Goal: Task Accomplishment & Management: Manage account settings

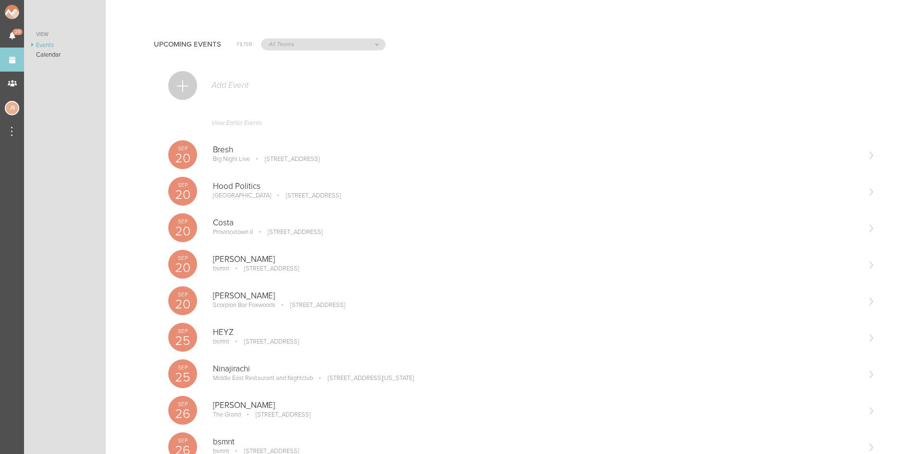
scroll to position [769, 0]
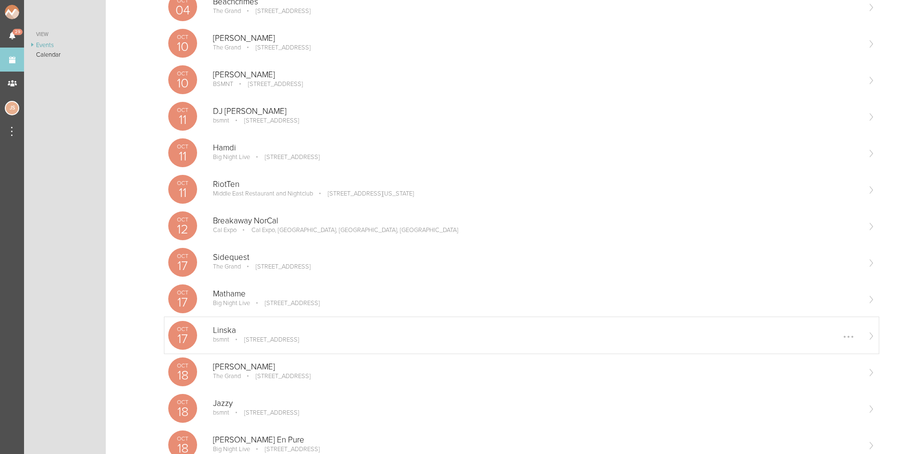
click at [244, 334] on p "Linska" at bounding box center [536, 331] width 647 height 10
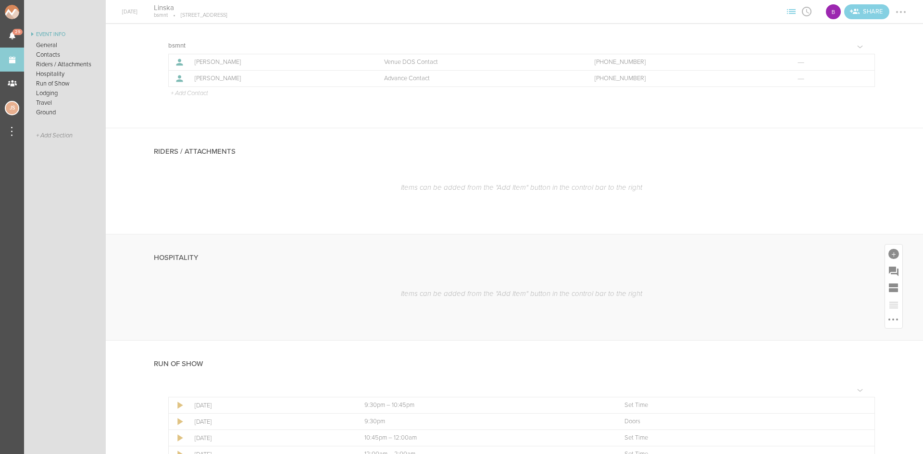
scroll to position [96, 0]
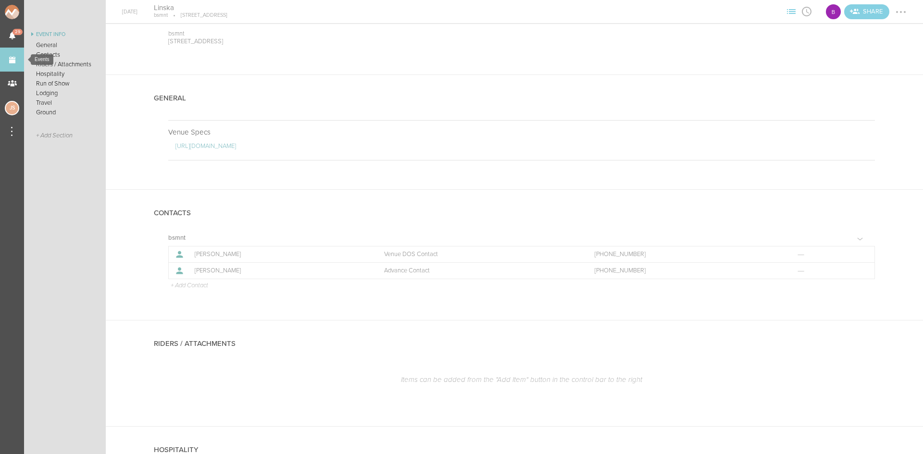
click at [9, 62] on link "Events" at bounding box center [12, 60] width 24 height 24
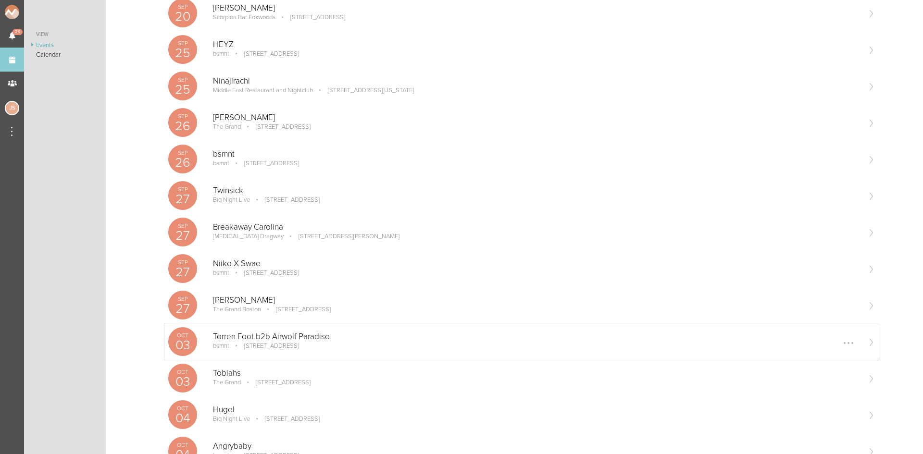
scroll to position [289, 0]
click at [248, 227] on p "Breakaway Carolina" at bounding box center [536, 227] width 647 height 10
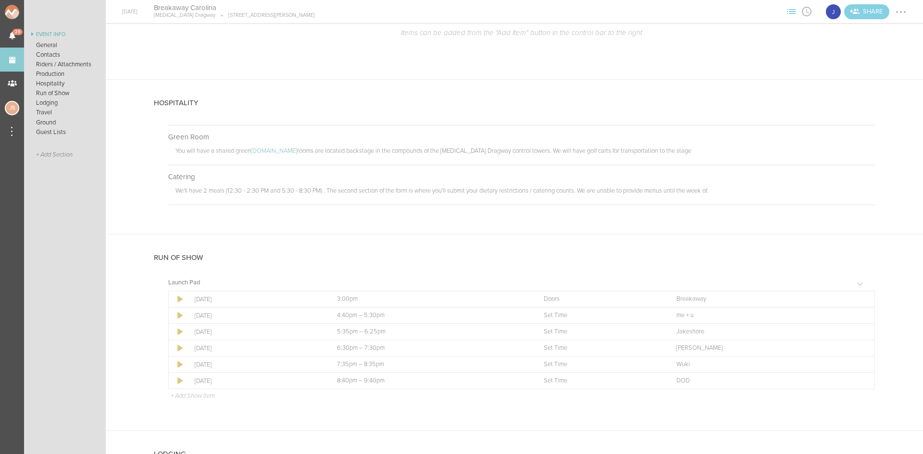
scroll to position [625, 0]
click at [18, 55] on link "Events" at bounding box center [12, 60] width 24 height 24
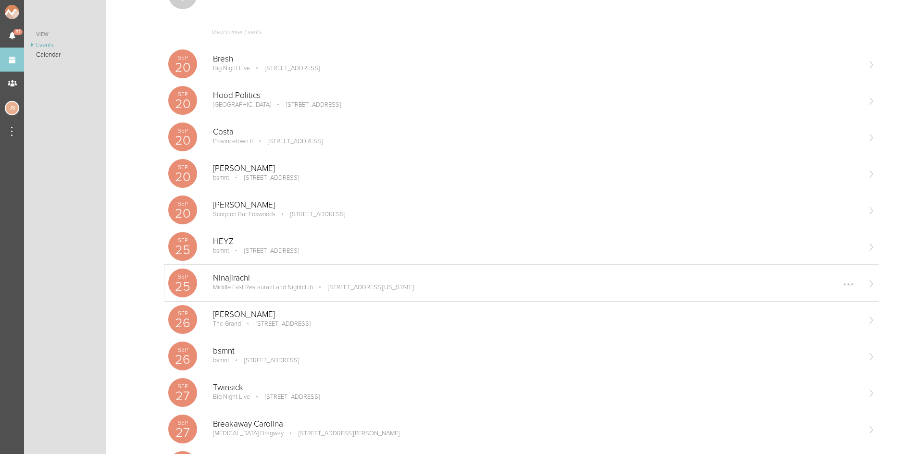
scroll to position [96, 0]
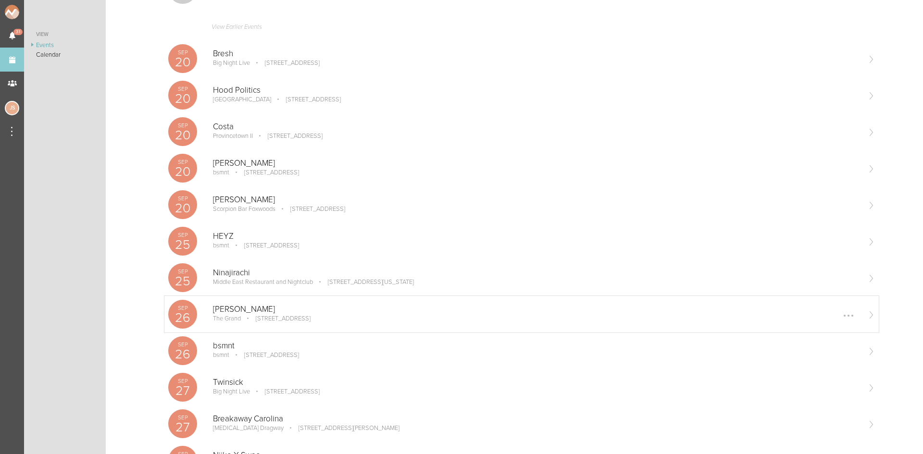
click at [327, 312] on p "[PERSON_NAME]" at bounding box center [536, 310] width 647 height 10
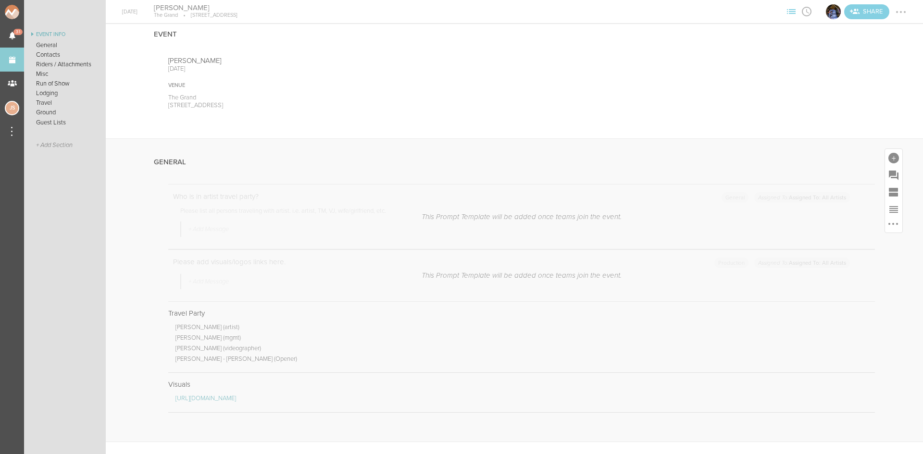
scroll to position [48, 0]
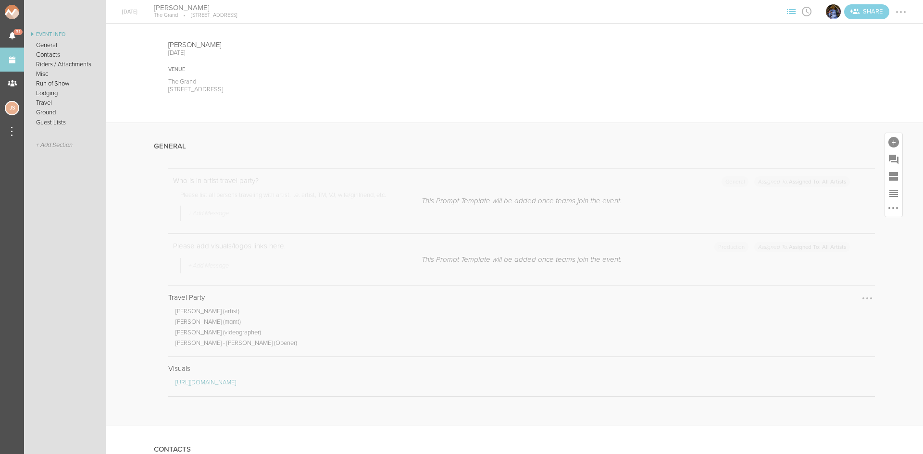
click at [867, 299] on div at bounding box center [868, 299] width 2 height 2
click at [834, 301] on link "Edit Note" at bounding box center [838, 299] width 74 height 17
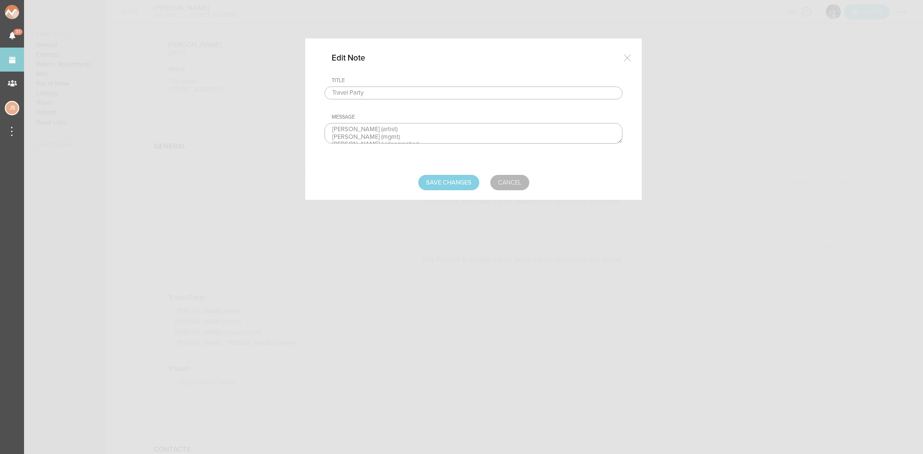
click at [408, 135] on textarea "[PERSON_NAME] (artist) [PERSON_NAME] (mgmt) [PERSON_NAME] (videographer) [PERSO…" at bounding box center [474, 133] width 298 height 21
click at [515, 183] on link "Cancel" at bounding box center [509, 182] width 39 height 15
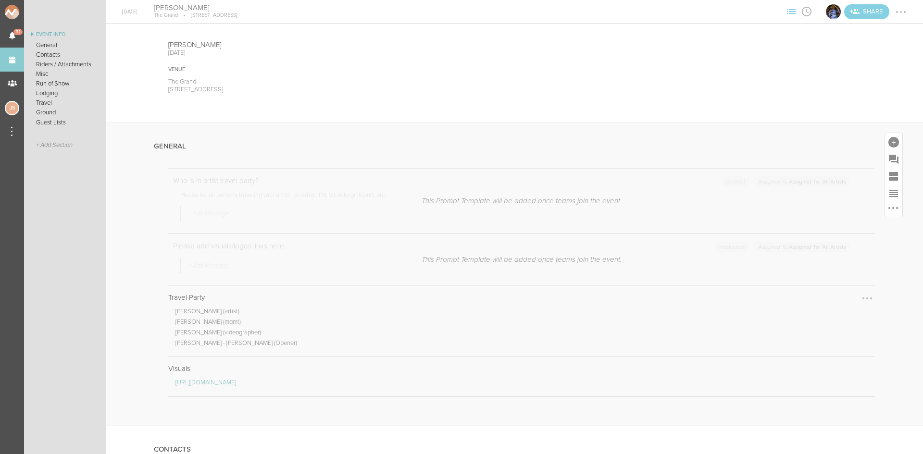
click at [860, 300] on div at bounding box center [867, 298] width 15 height 15
click at [847, 299] on link "Edit Note" at bounding box center [838, 299] width 74 height 17
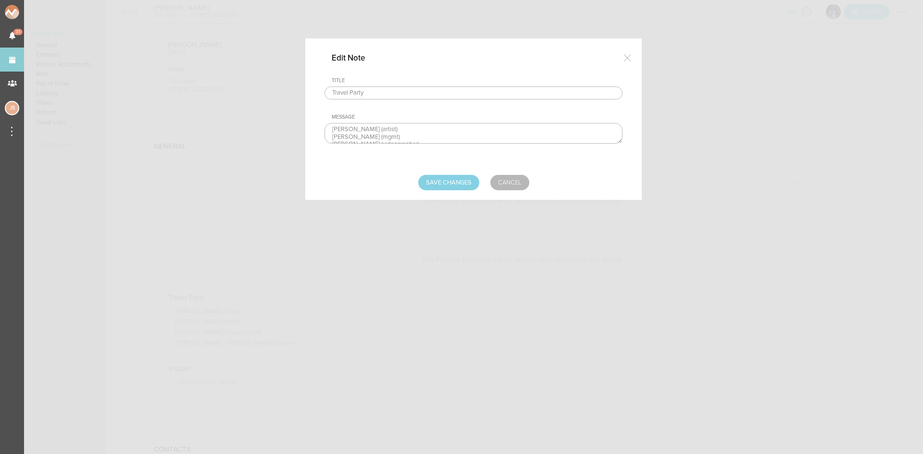
click at [436, 134] on textarea "[PERSON_NAME] (artist) [PERSON_NAME] (mgmt) [PERSON_NAME] (videographer) [PERSO…" at bounding box center [474, 133] width 298 height 21
type textarea "[PERSON_NAME] (artist) [PERSON_NAME] (mgmt) [PERSON_NAME] - Media [PERSON_NAME]…"
click at [458, 178] on input "Save Changes" at bounding box center [448, 182] width 61 height 15
type input "Saving..."
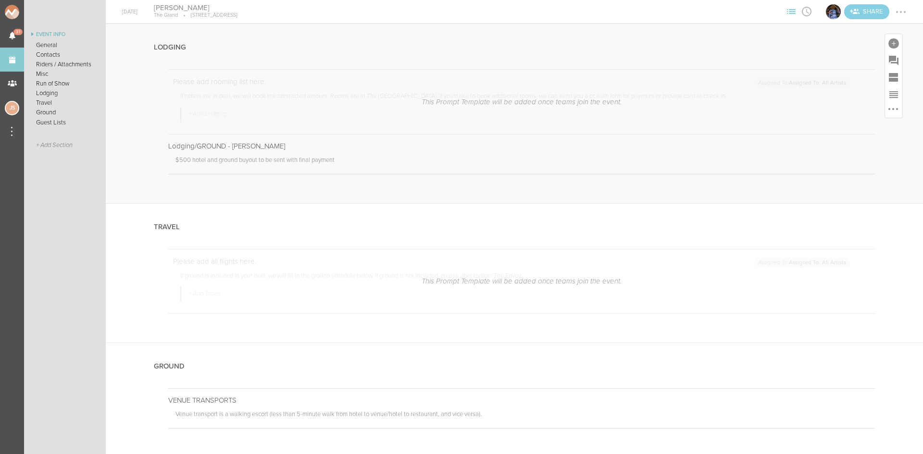
scroll to position [1443, 0]
click at [904, 10] on div at bounding box center [900, 11] width 15 height 15
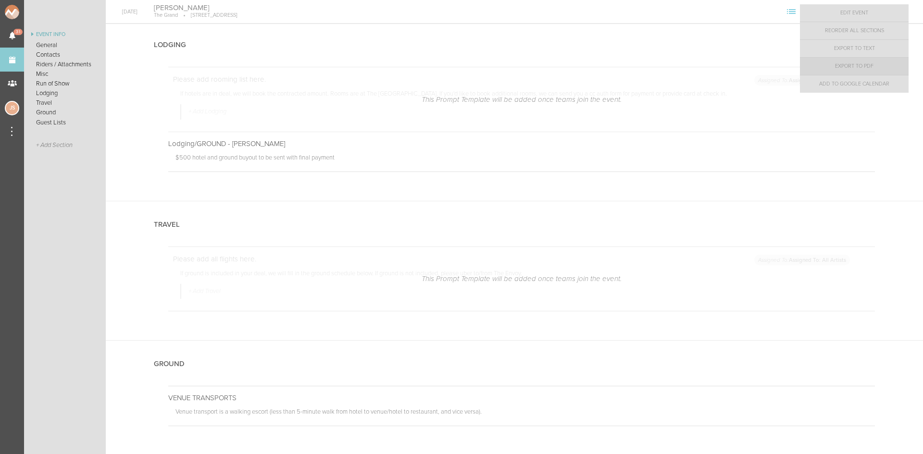
click at [867, 67] on link "Export to PDF" at bounding box center [854, 66] width 109 height 17
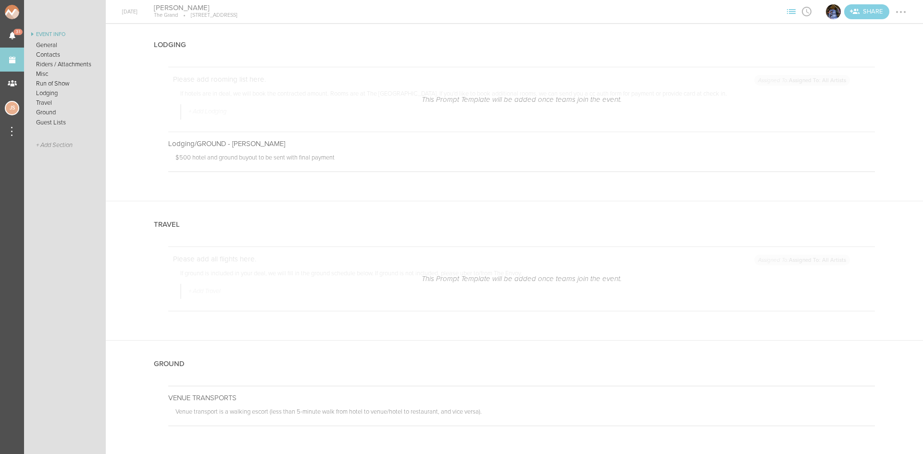
click at [80, 10] on nav "Event Info General Contacts Riders / Attachments Misc Run of Show Lodging Trave…" at bounding box center [65, 227] width 82 height 454
